Goal: Find specific page/section: Find specific page/section

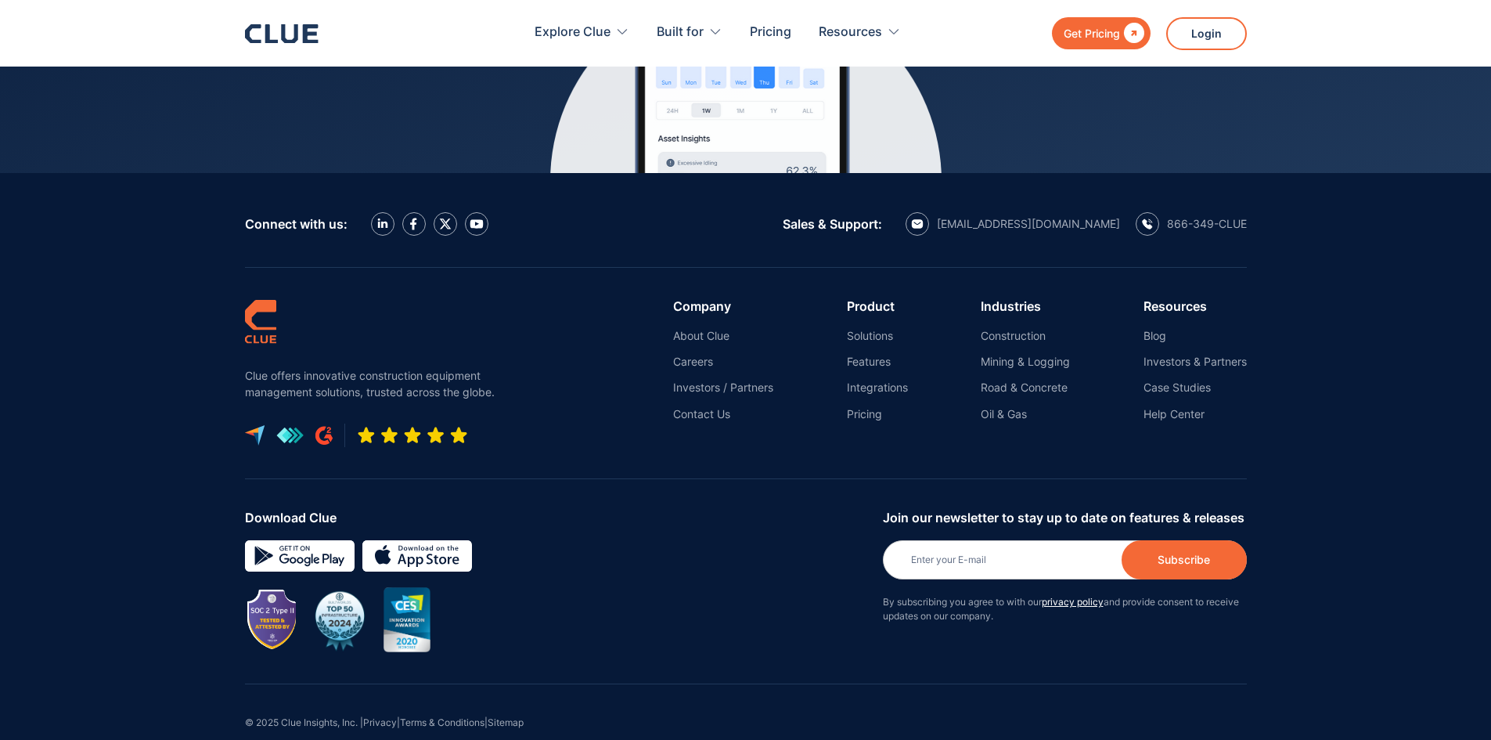
scroll to position [7060, 0]
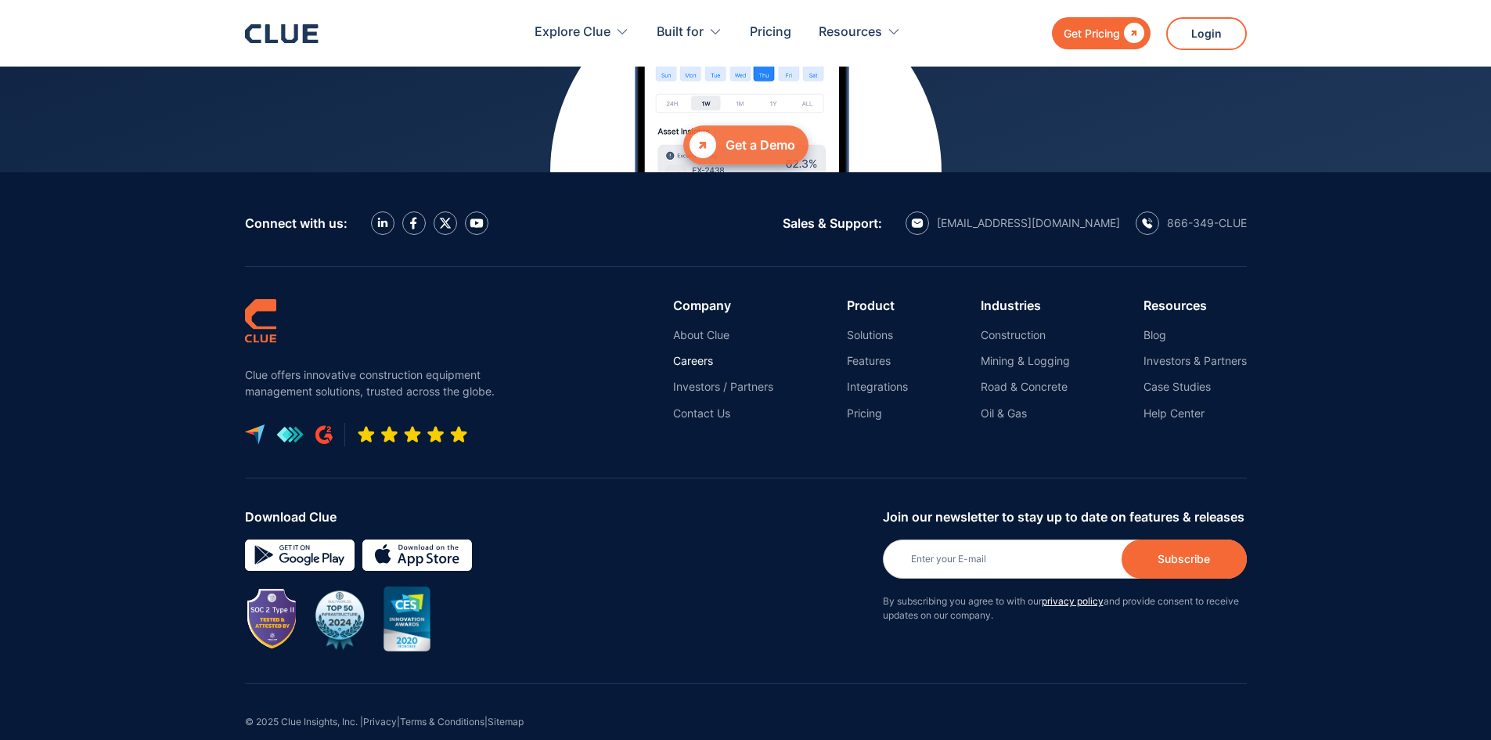
click at [687, 354] on link "Careers" at bounding box center [723, 361] width 100 height 14
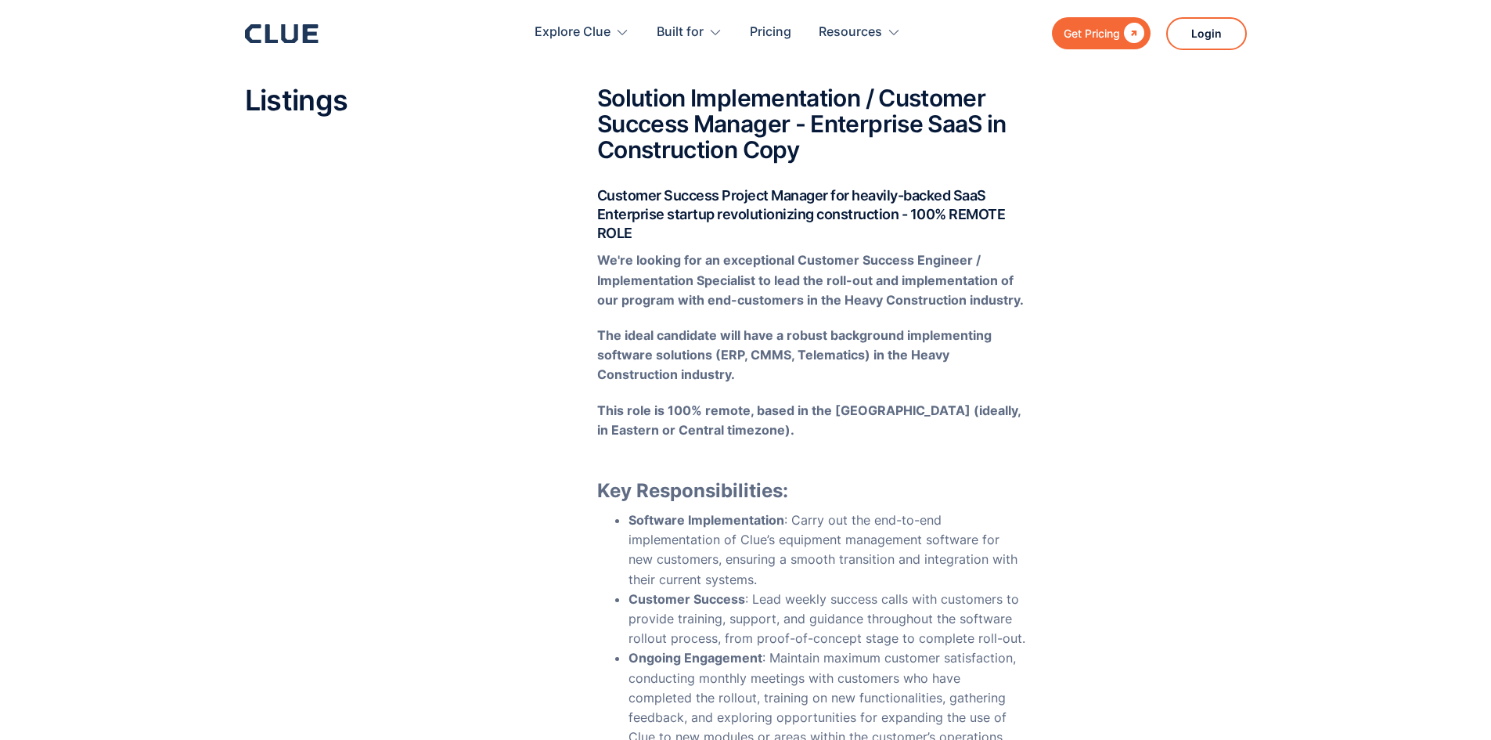
scroll to position [78, 0]
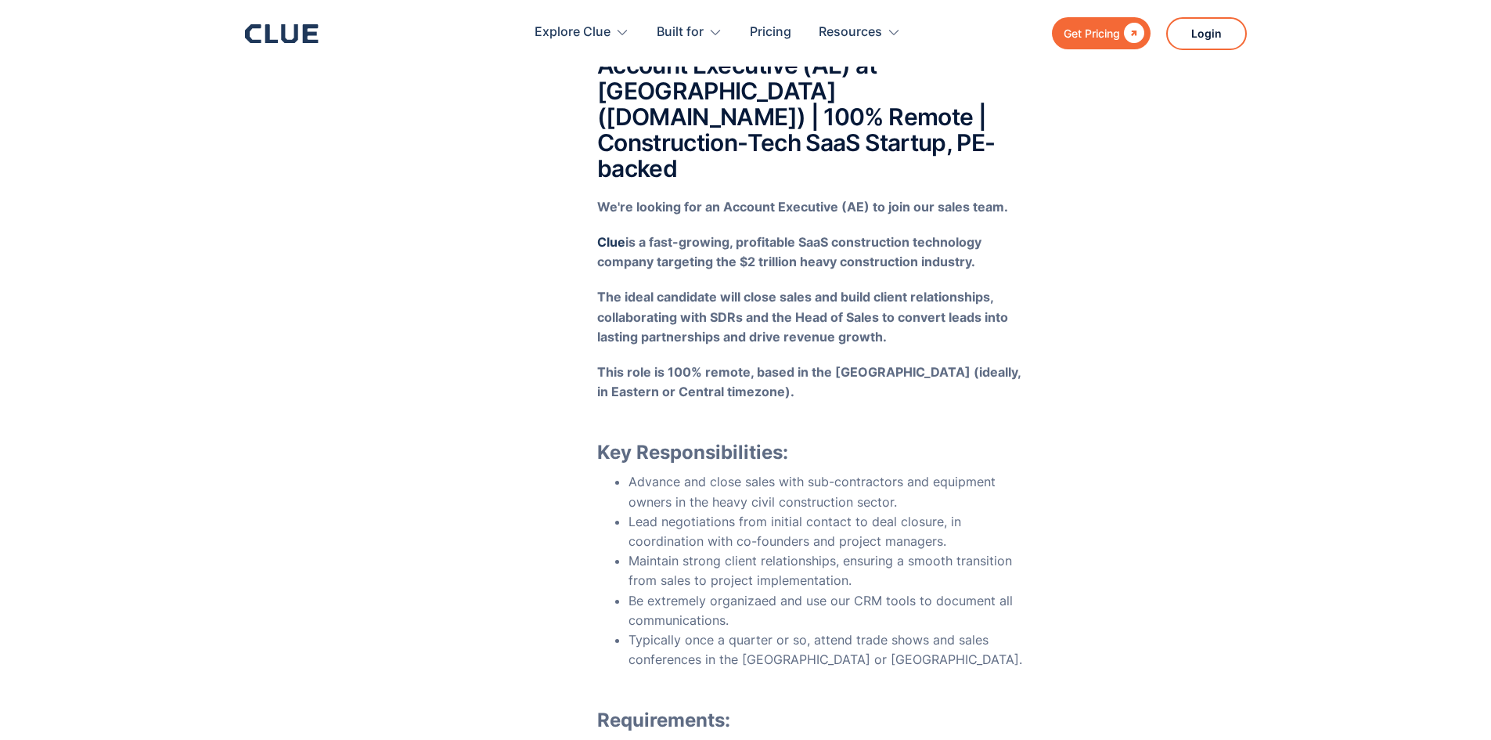
drag, startPoint x: 846, startPoint y: 167, endPoint x: 876, endPoint y: 504, distance: 338.7
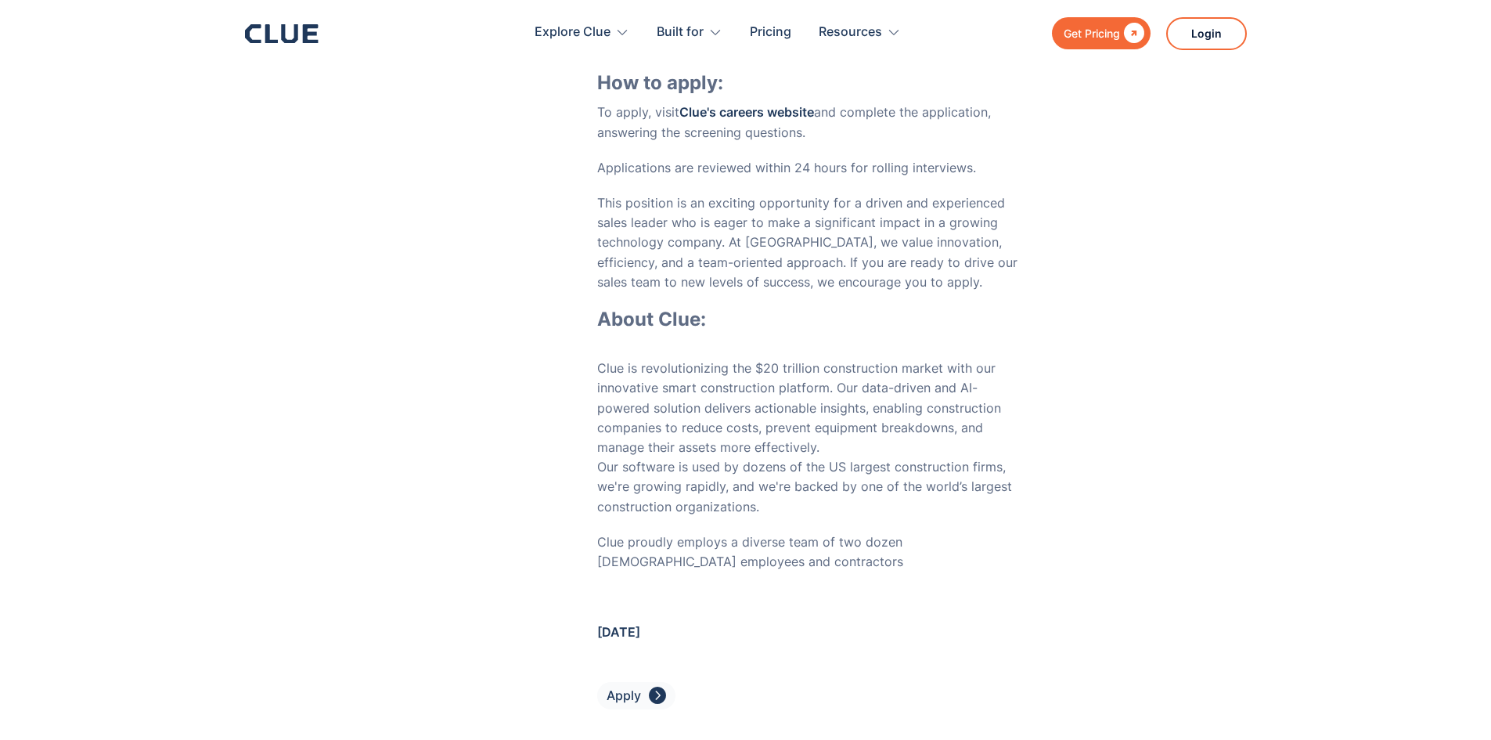
scroll to position [5805, 0]
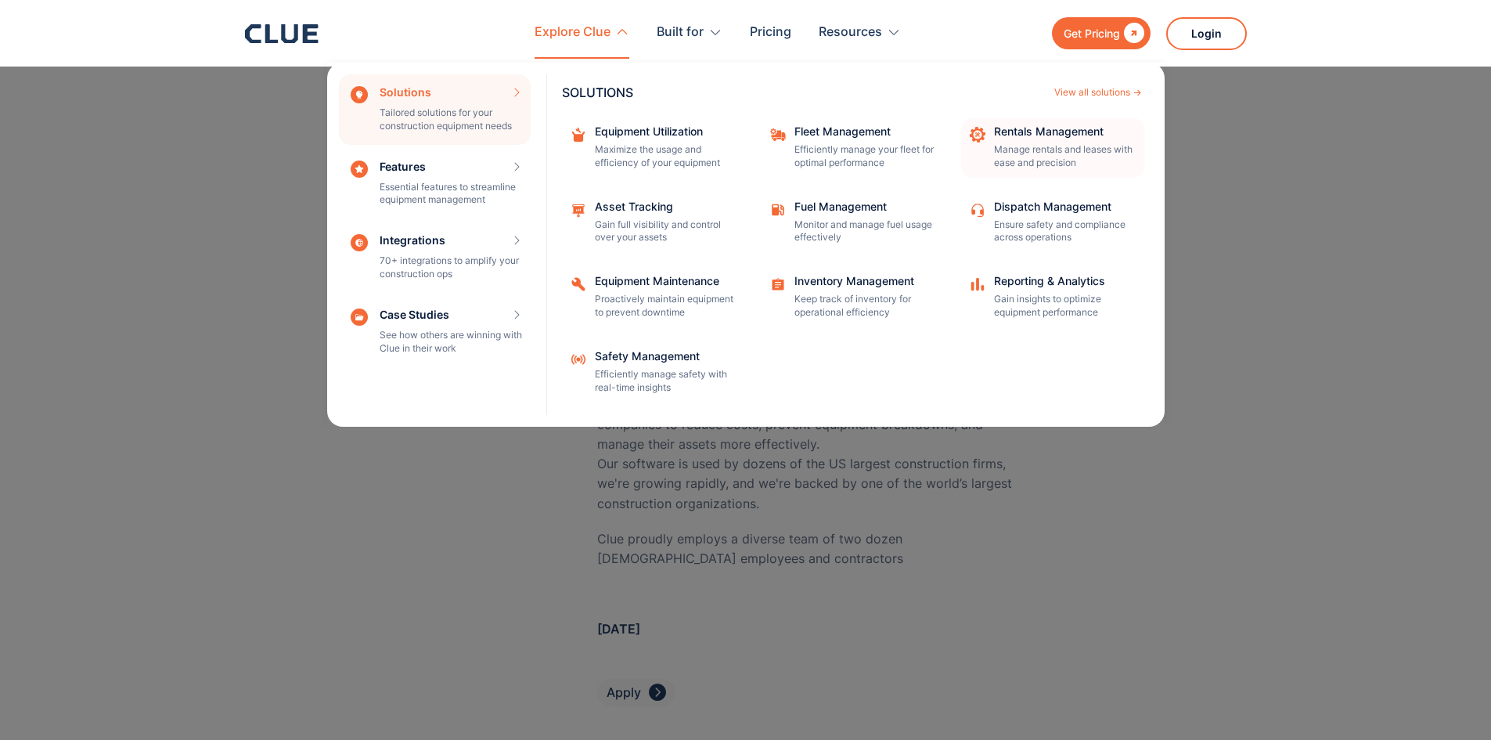
click at [1000, 156] on p "Manage rentals and leases with ease and precision" at bounding box center [1064, 156] width 141 height 27
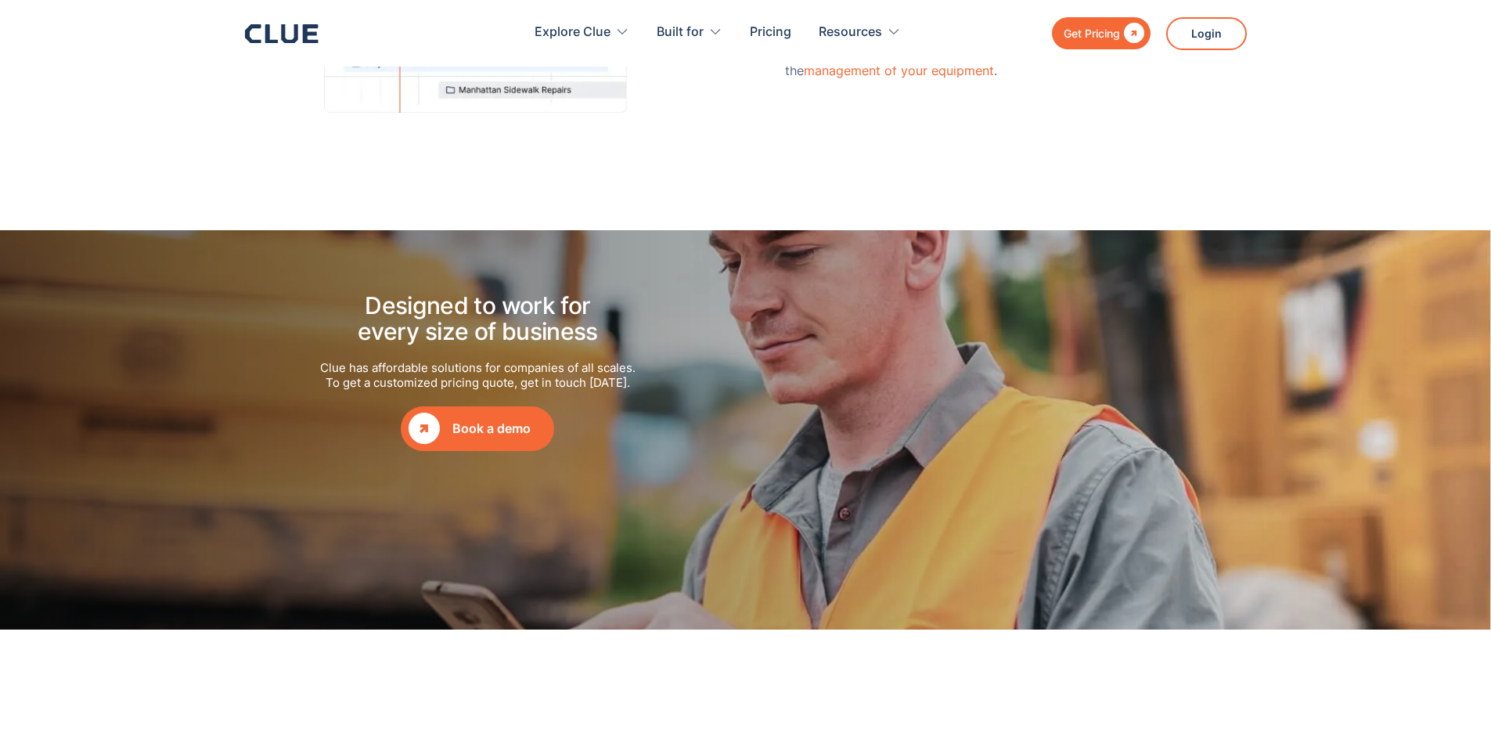
scroll to position [1644, 0]
